Goal: Find specific page/section: Find specific page/section

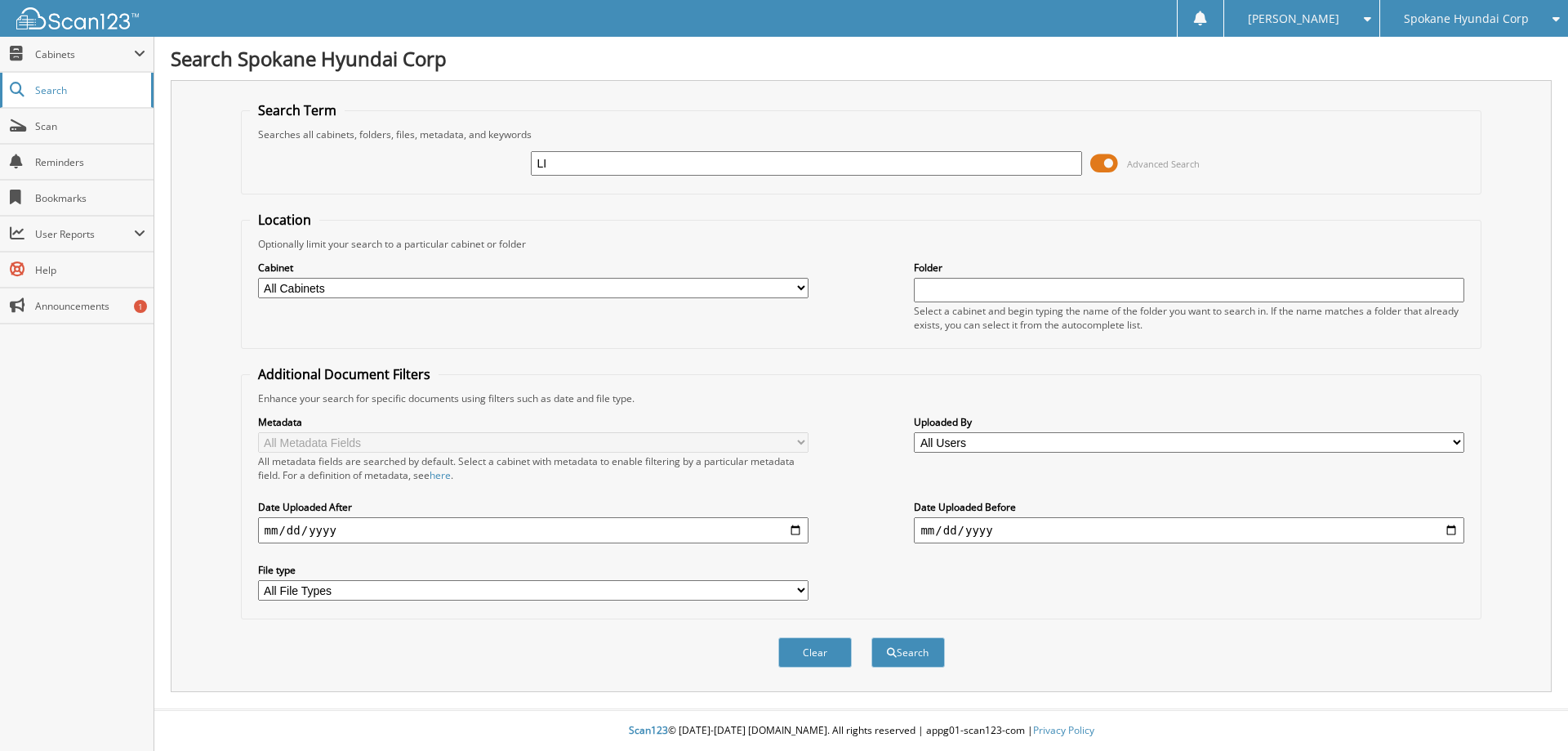
type input "LI"
click at [64, 89] on span "Search" at bounding box center [89, 90] width 108 height 14
click at [67, 121] on span "Scan" at bounding box center [90, 126] width 110 height 14
